Goal: Information Seeking & Learning: Check status

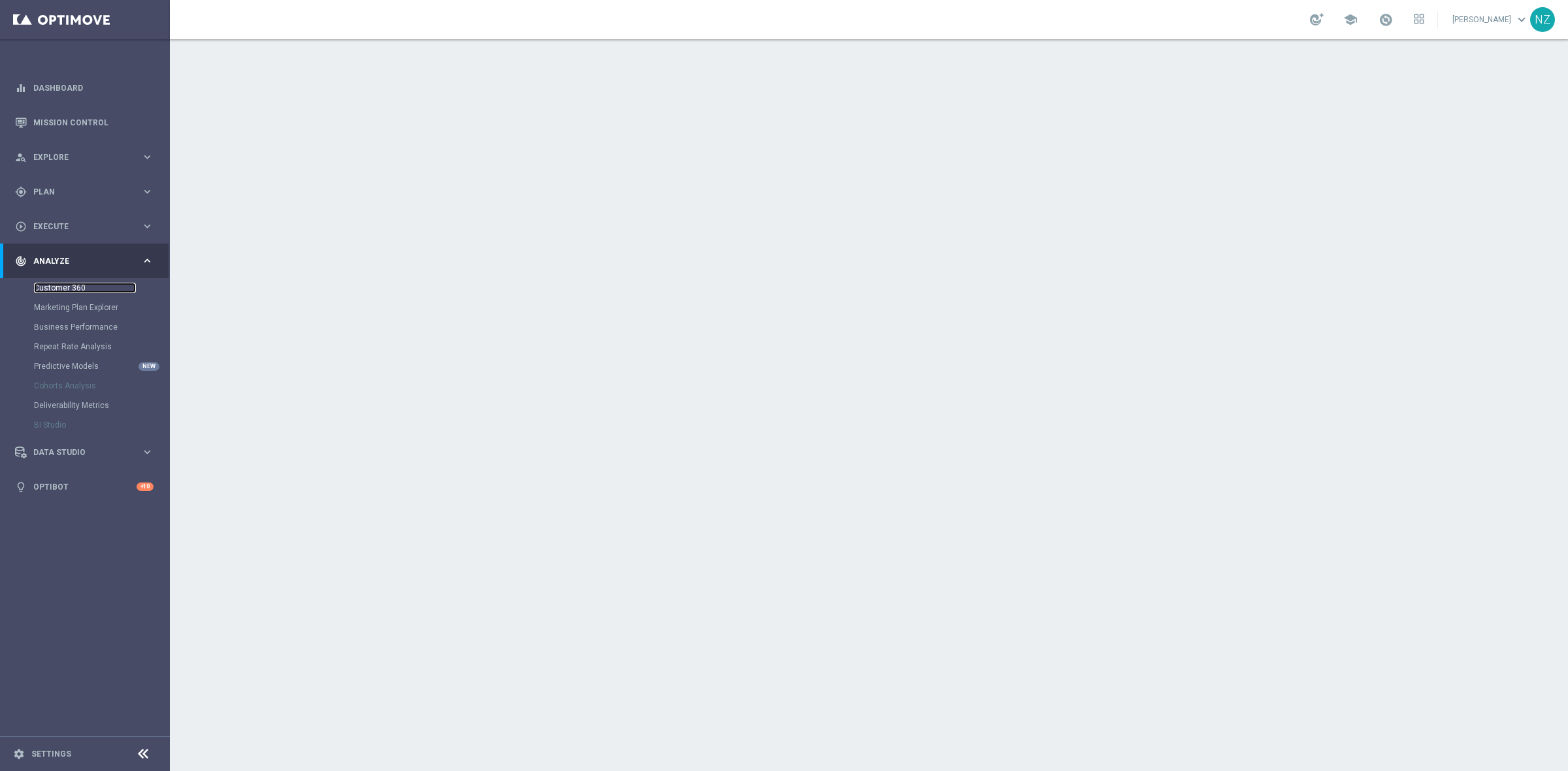
click at [69, 289] on link "Customer 360" at bounding box center [85, 288] width 102 height 10
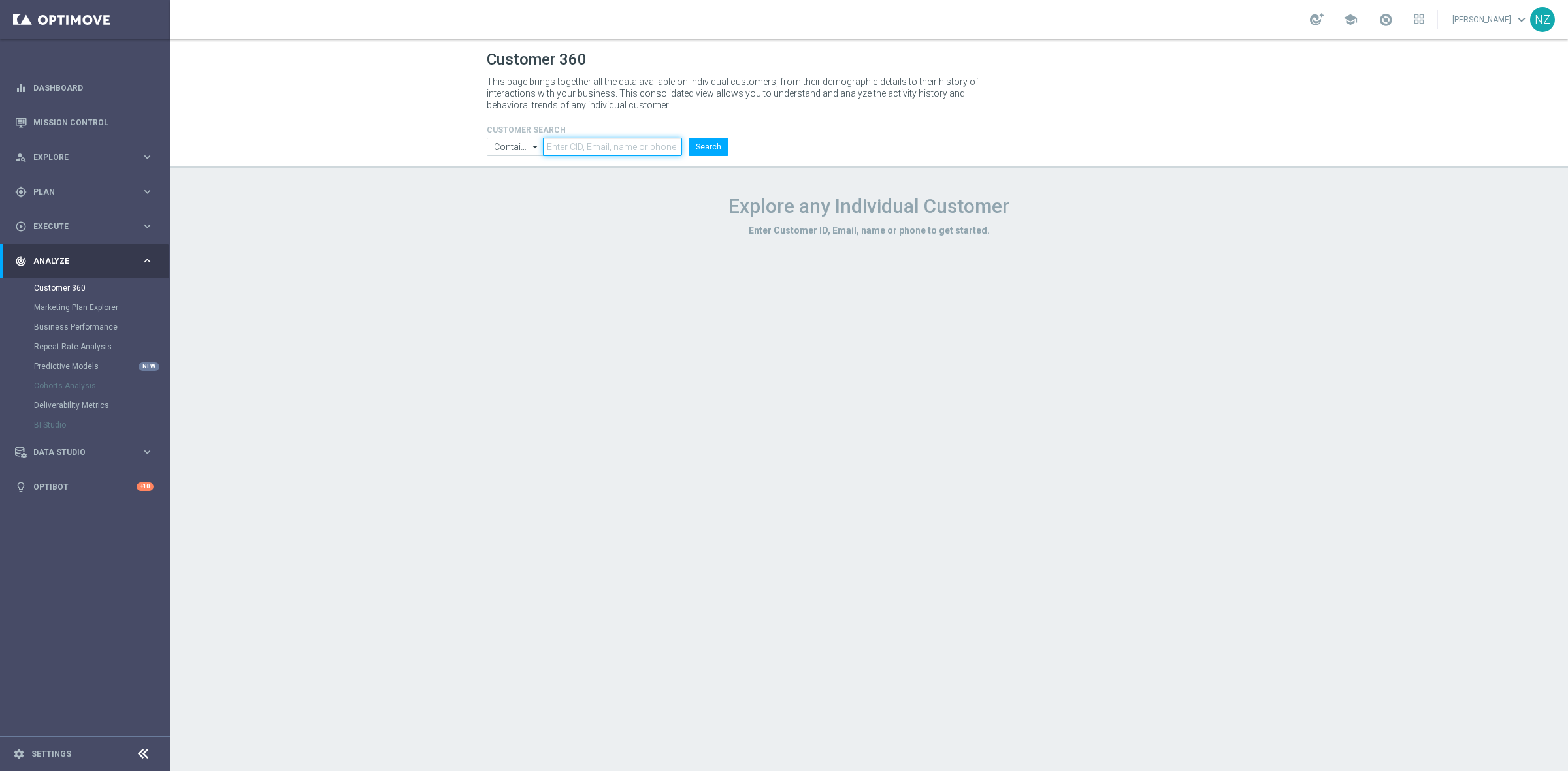
click at [579, 149] on input "text" at bounding box center [612, 147] width 139 height 18
paste input "1430670"
type input "1430670"
click at [689, 138] on button "Search" at bounding box center [709, 147] width 40 height 18
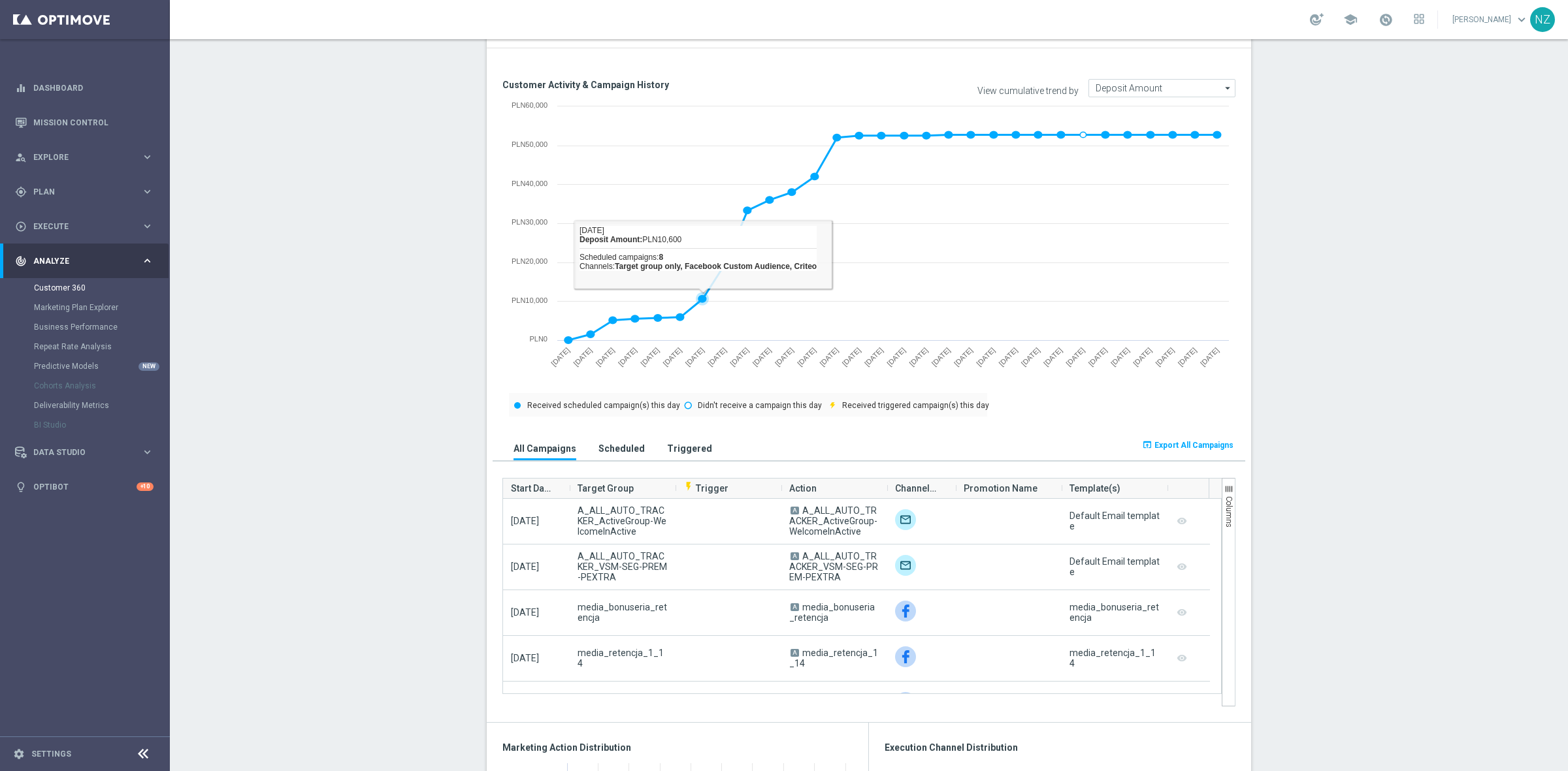
scroll to position [490, 0]
